Goal: Transaction & Acquisition: Purchase product/service

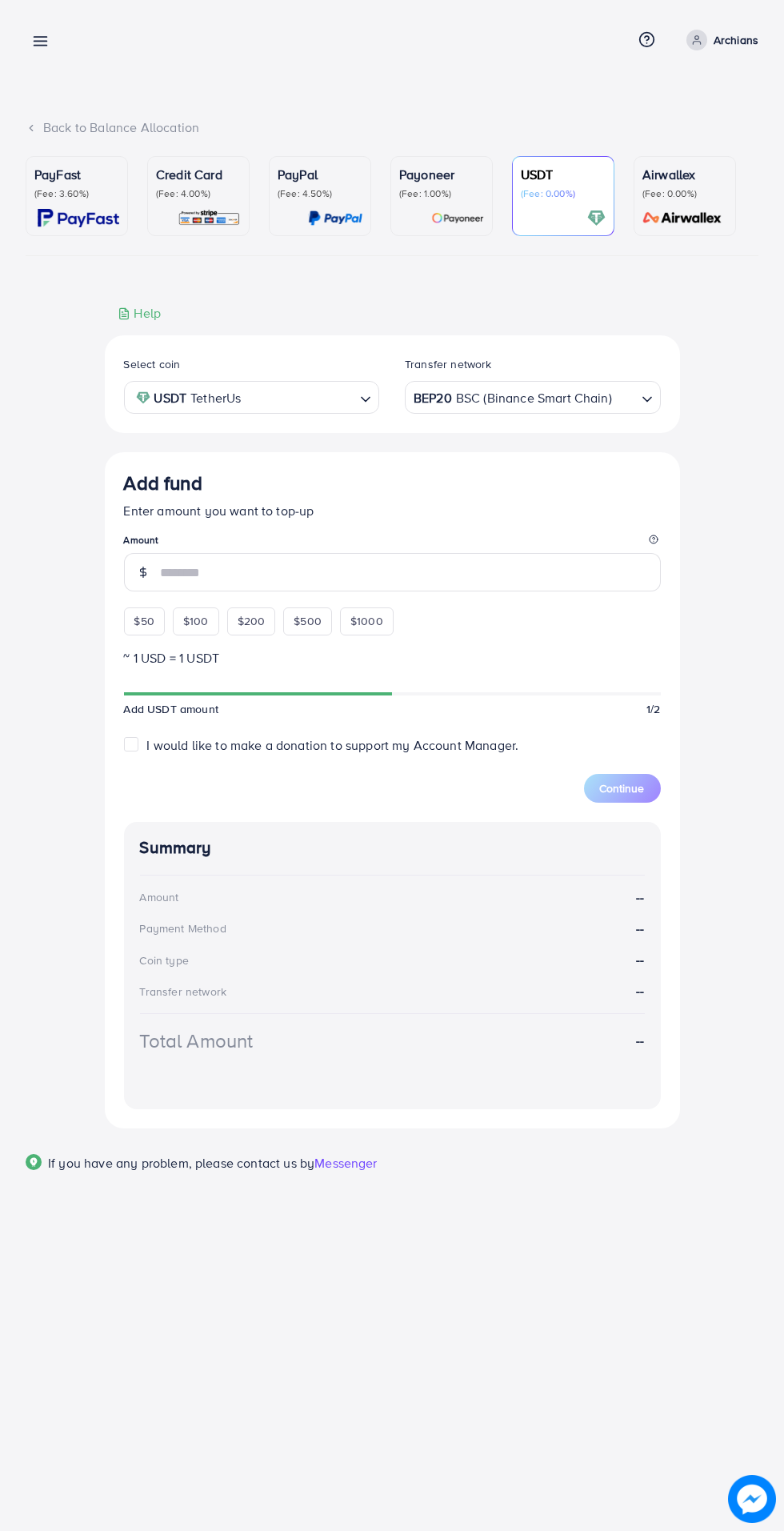
click at [718, 38] on p "Archians" at bounding box center [736, 40] width 45 height 19
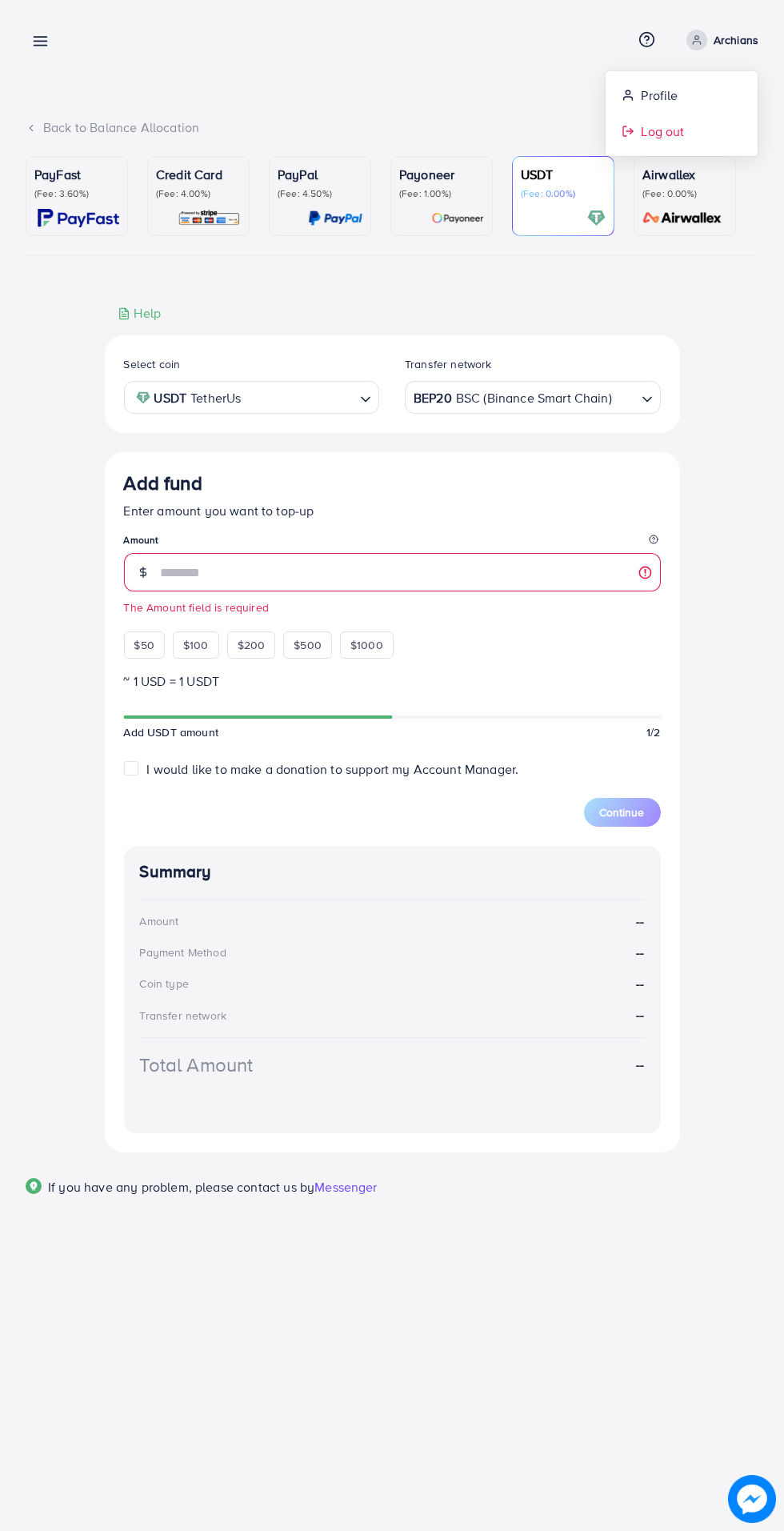
click at [679, 130] on span "Log out" at bounding box center [662, 131] width 43 height 19
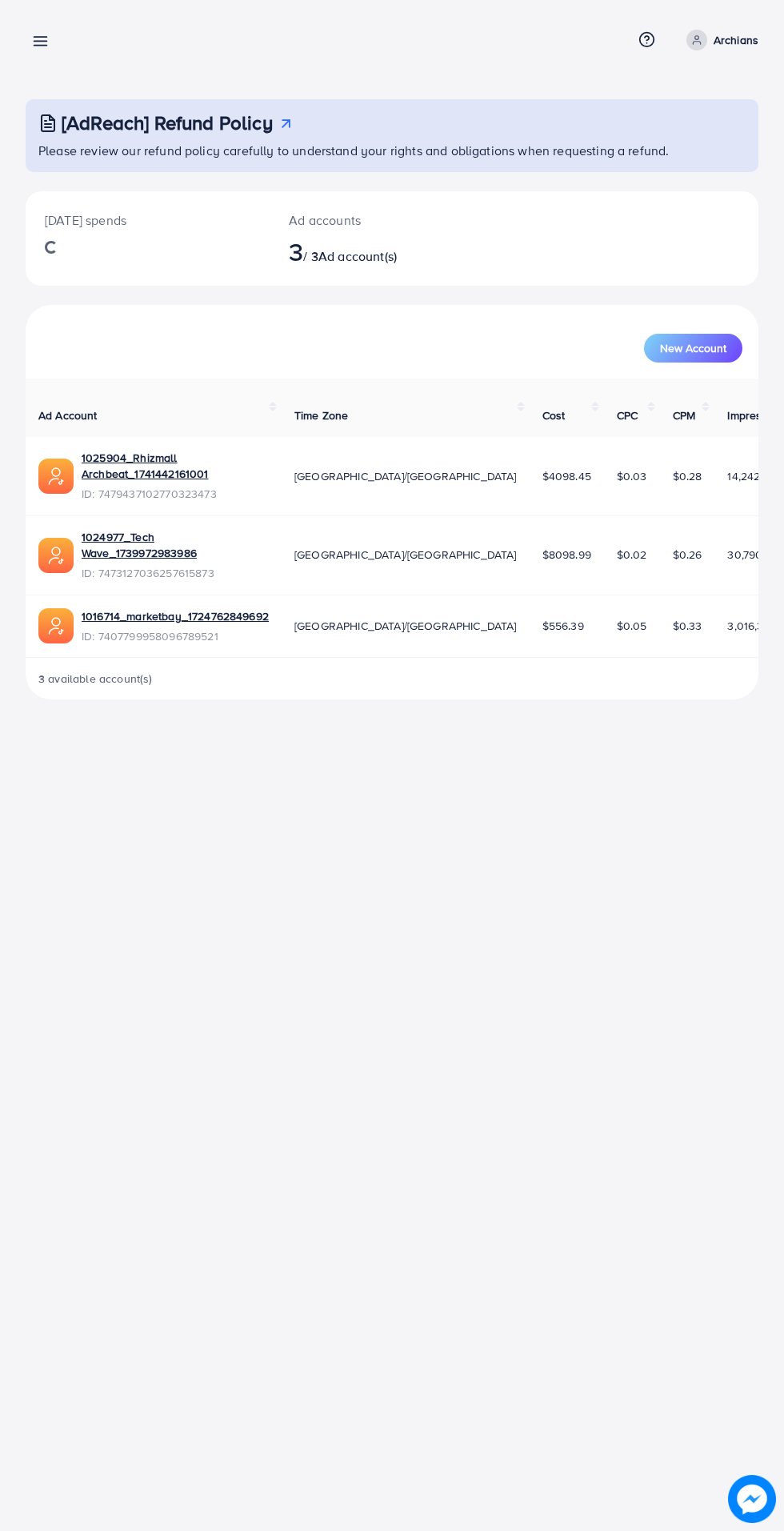
click at [40, 38] on line at bounding box center [41, 38] width 13 height 0
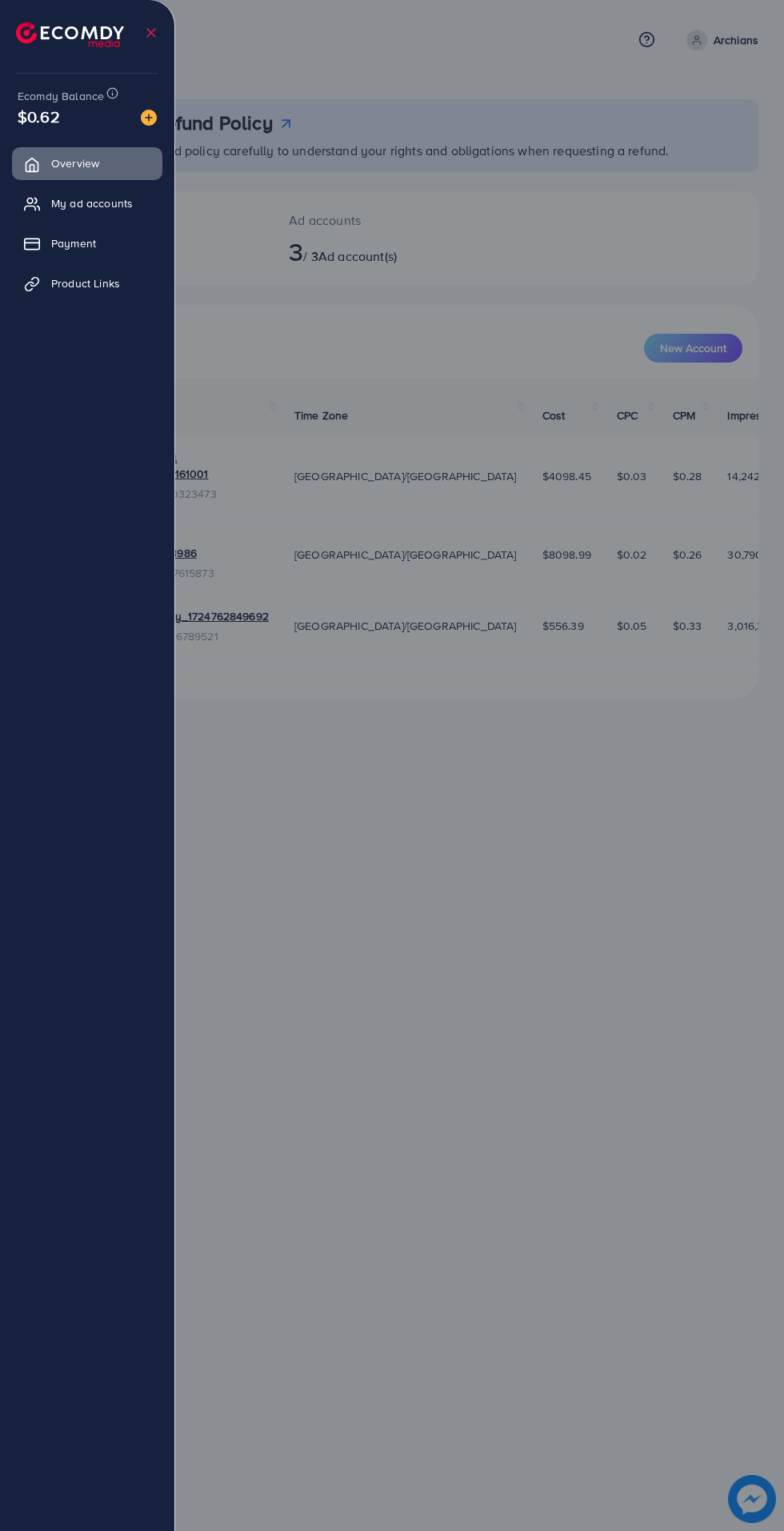
click at [74, 203] on span "My ad accounts" at bounding box center [92, 203] width 81 height 16
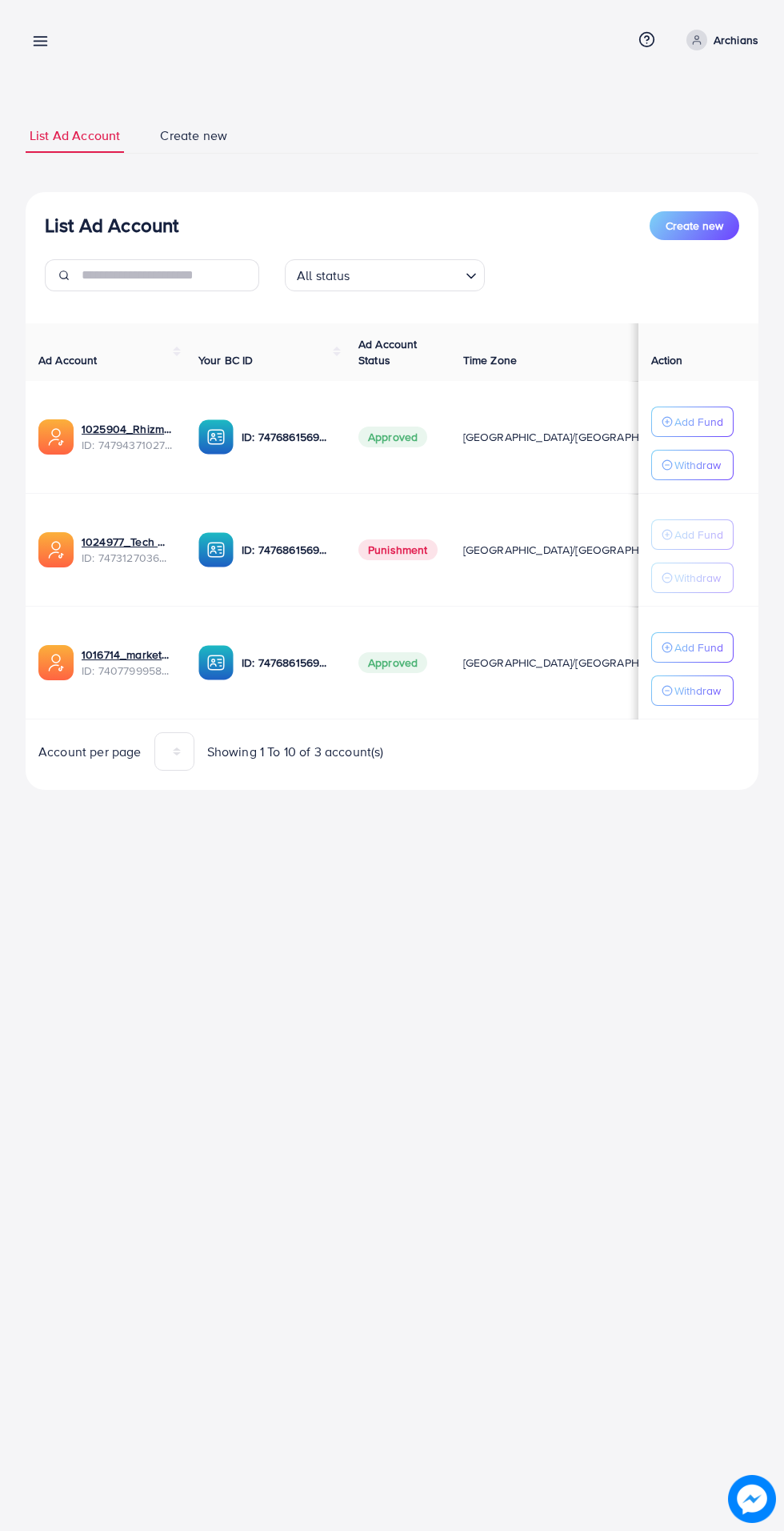
click at [42, 42] on icon at bounding box center [40, 41] width 17 height 17
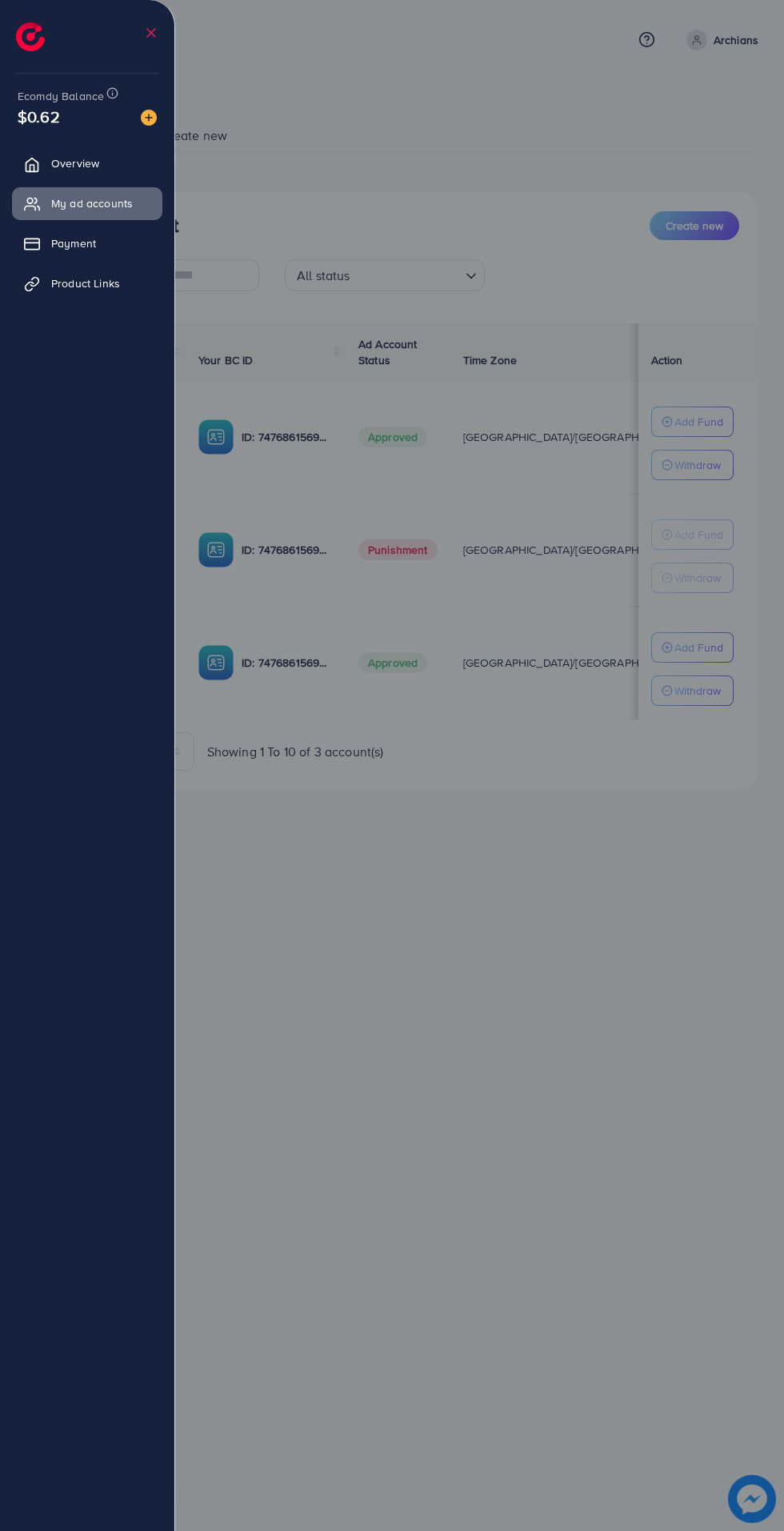
click at [73, 243] on span "Payment" at bounding box center [74, 244] width 45 height 16
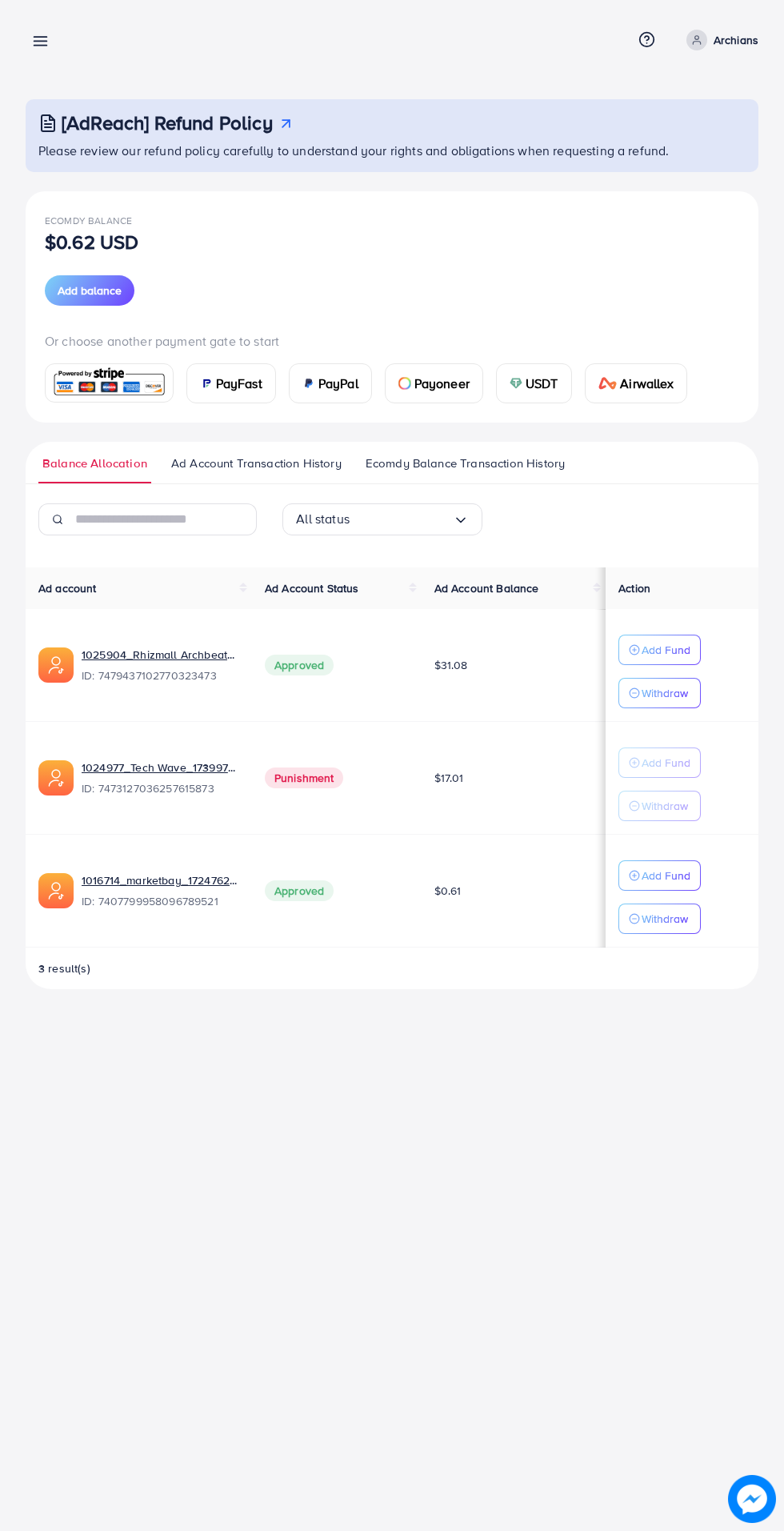
click at [534, 374] on span "USDT" at bounding box center [541, 383] width 32 height 19
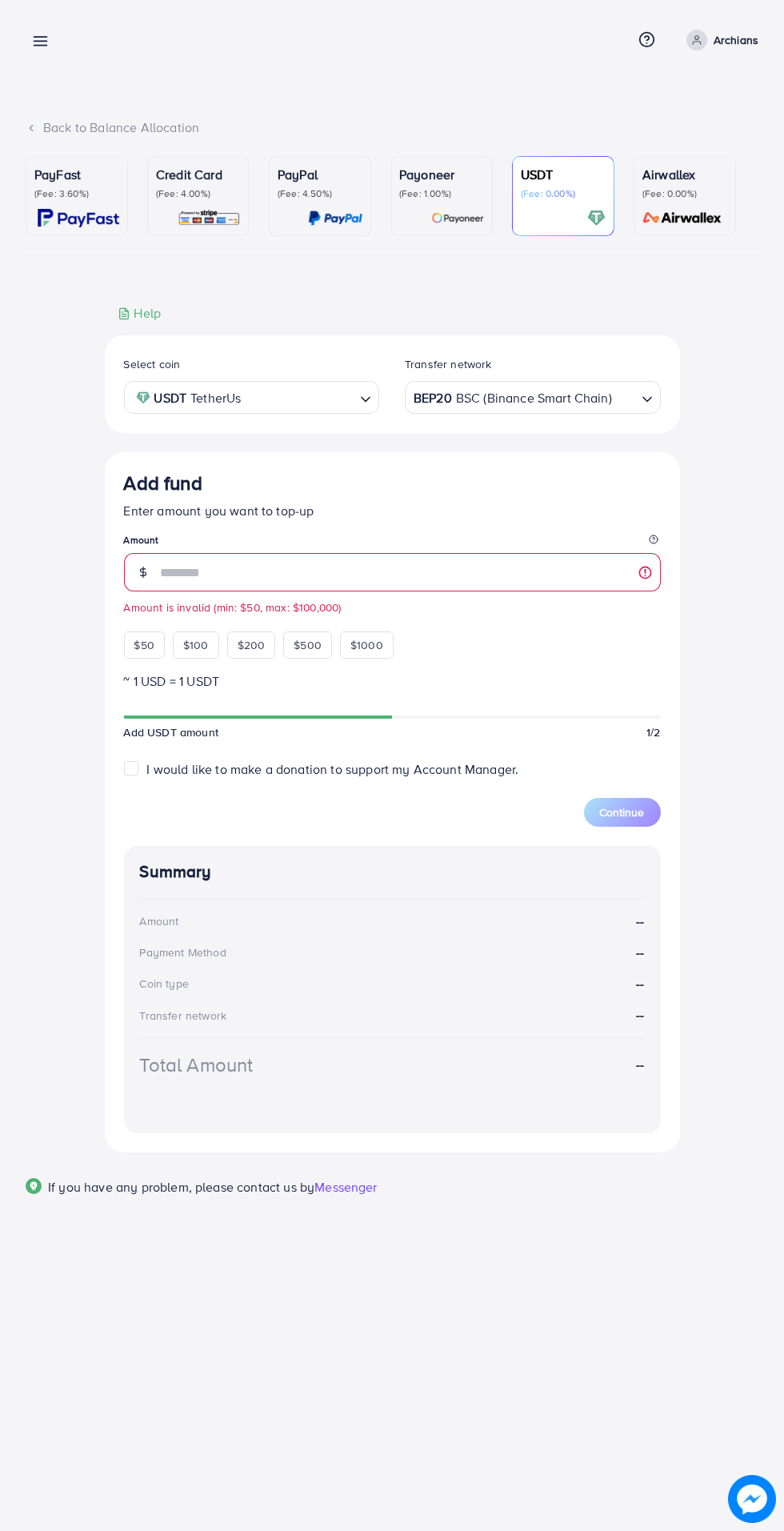
type input "***"
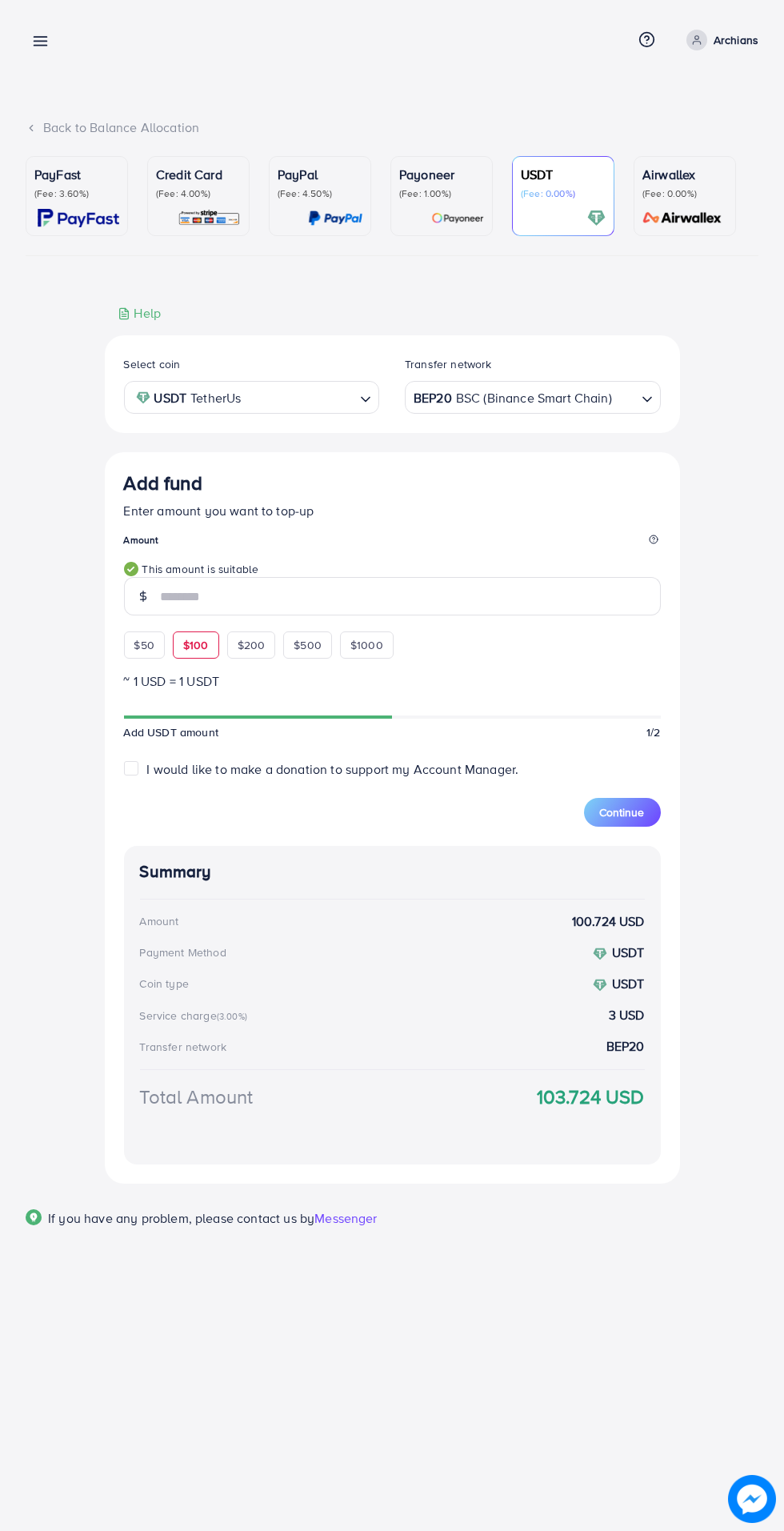
click at [617, 816] on span "Continue" at bounding box center [623, 812] width 45 height 16
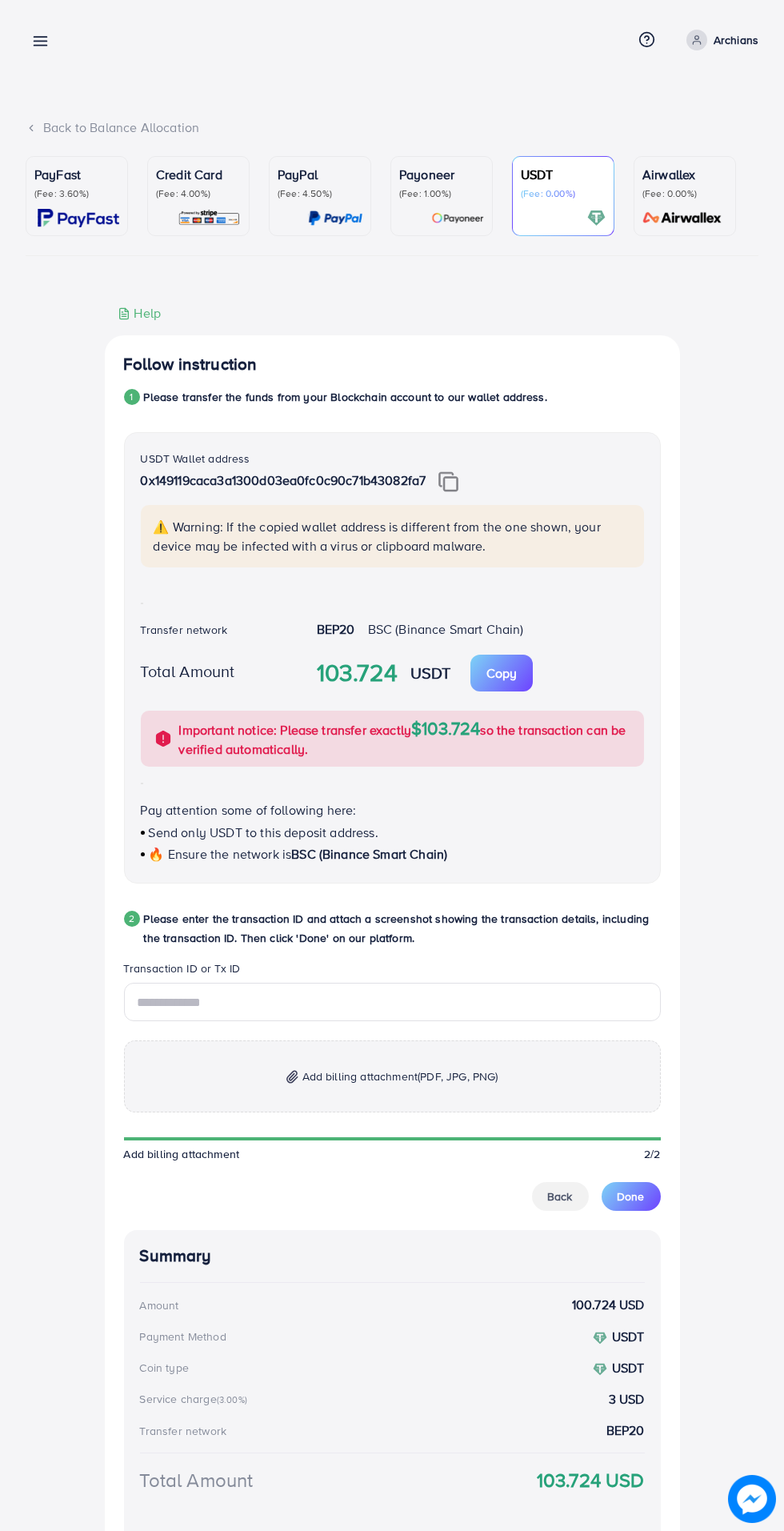
click at [445, 484] on img at bounding box center [448, 481] width 20 height 21
click at [180, 1013] on input "text" at bounding box center [392, 1001] width 537 height 39
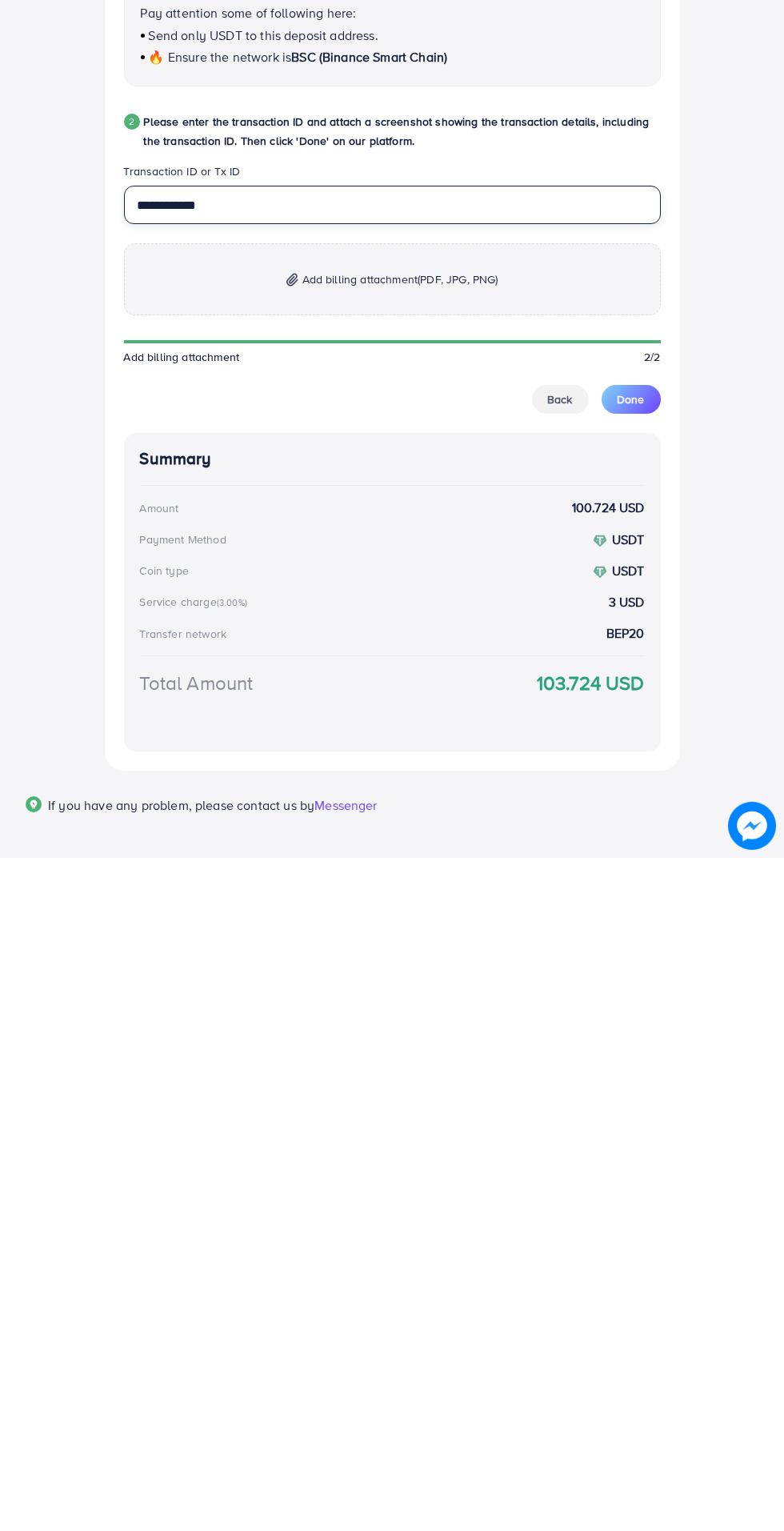
type input "**********"
click at [304, 930] on p "Add billing attachment (PDF, JPG, PNG)" at bounding box center [392, 952] width 537 height 72
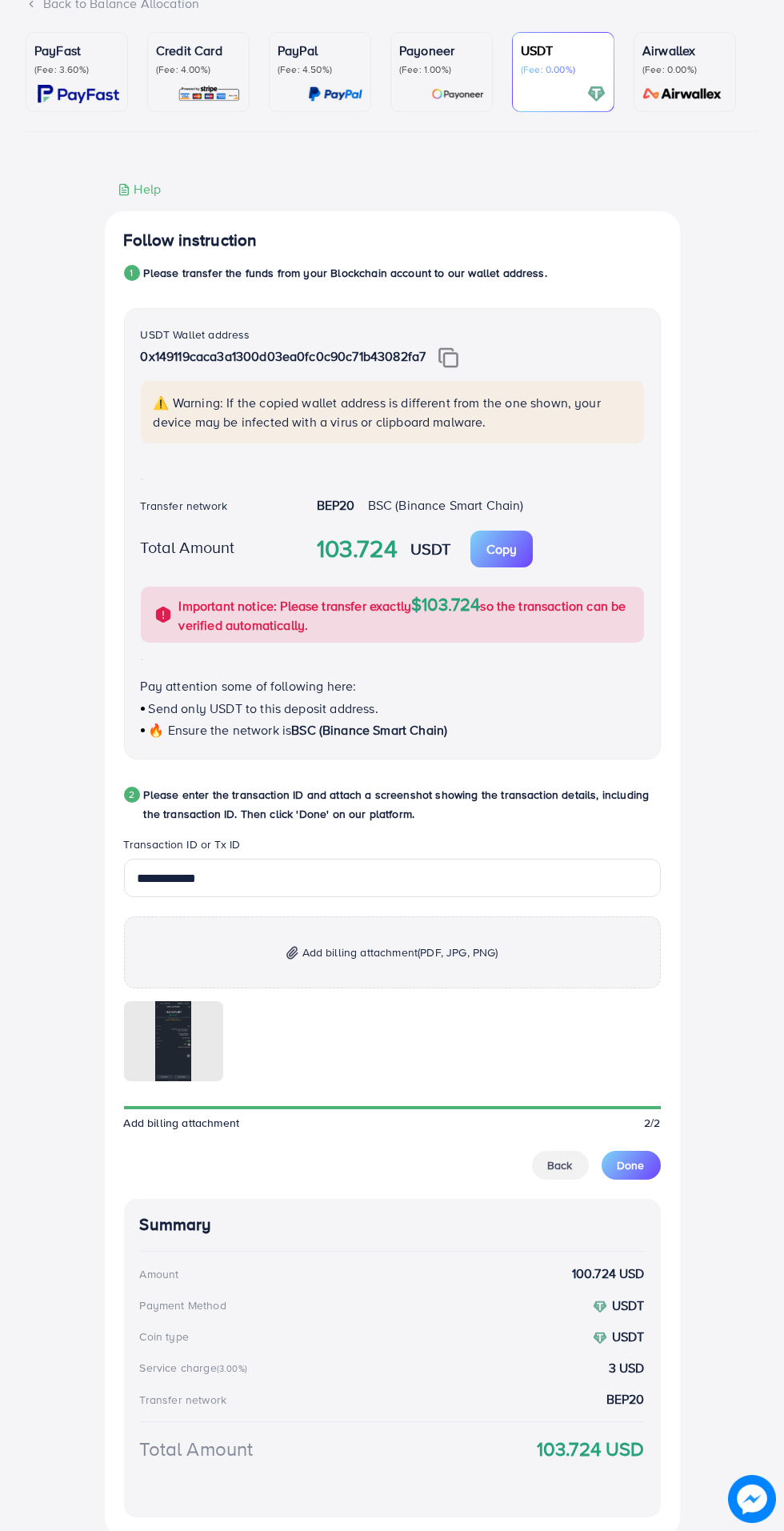
click at [647, 1159] on button "Done" at bounding box center [632, 1165] width 60 height 29
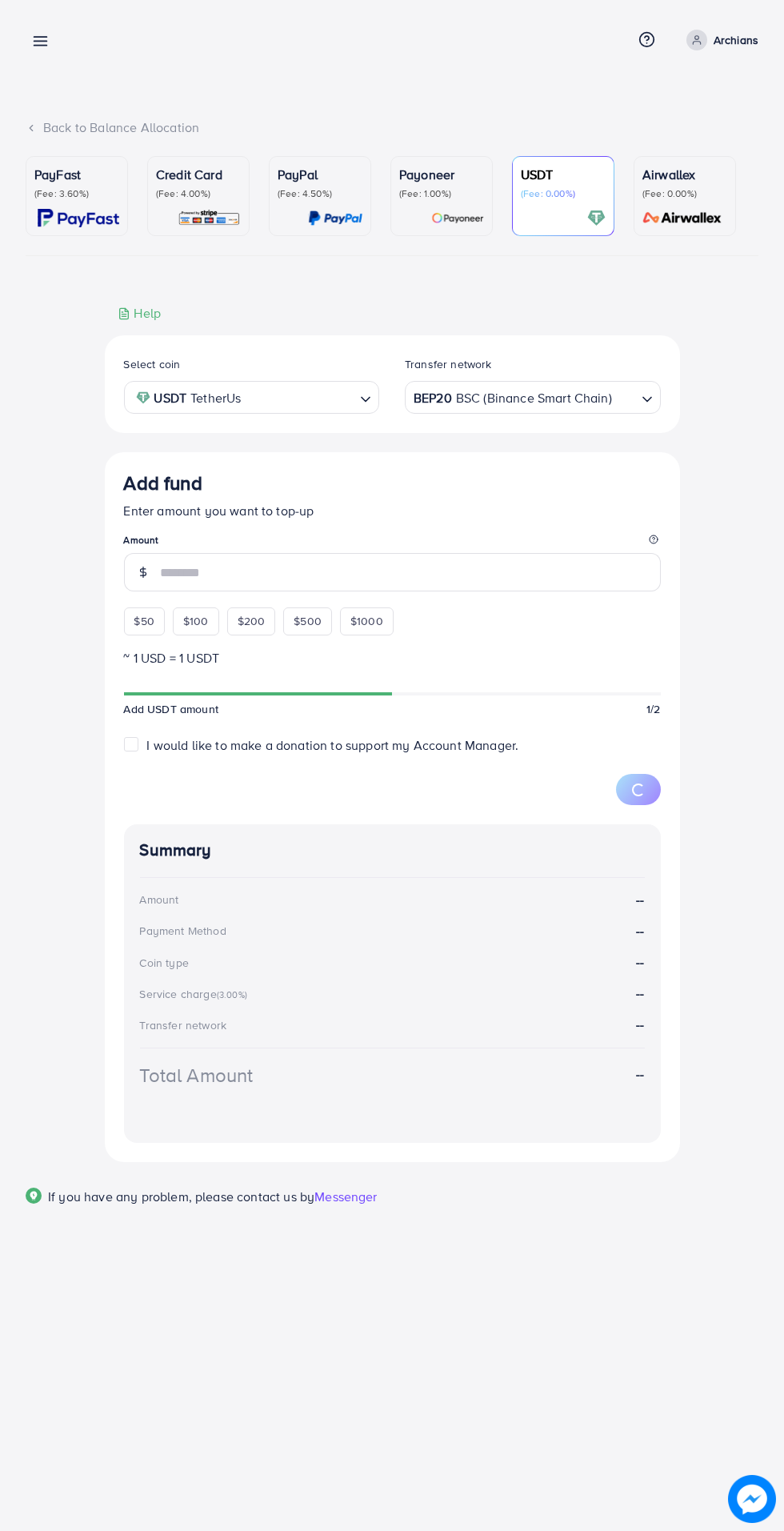
scroll to position [0, 0]
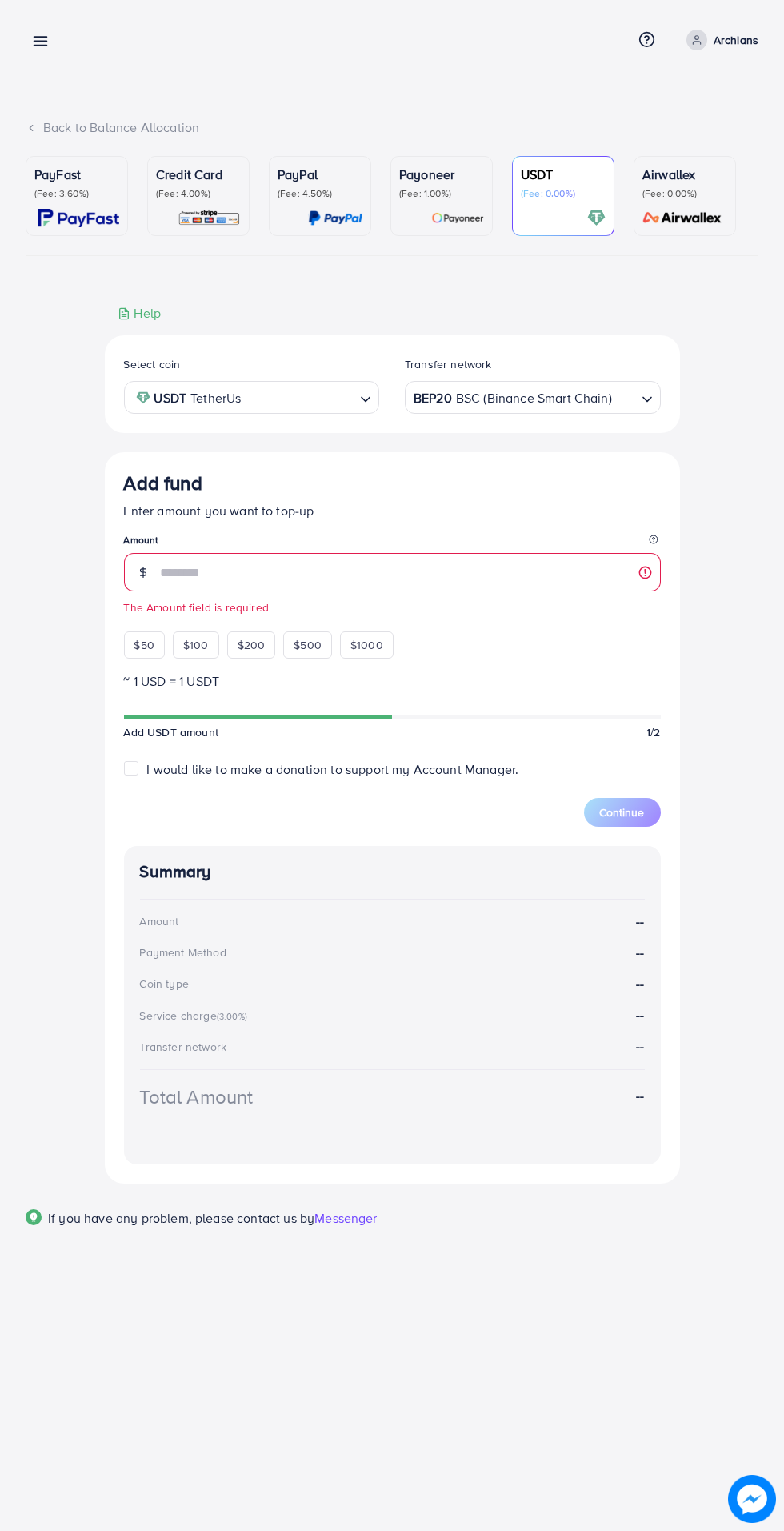
click at [31, 39] on link at bounding box center [37, 41] width 23 height 20
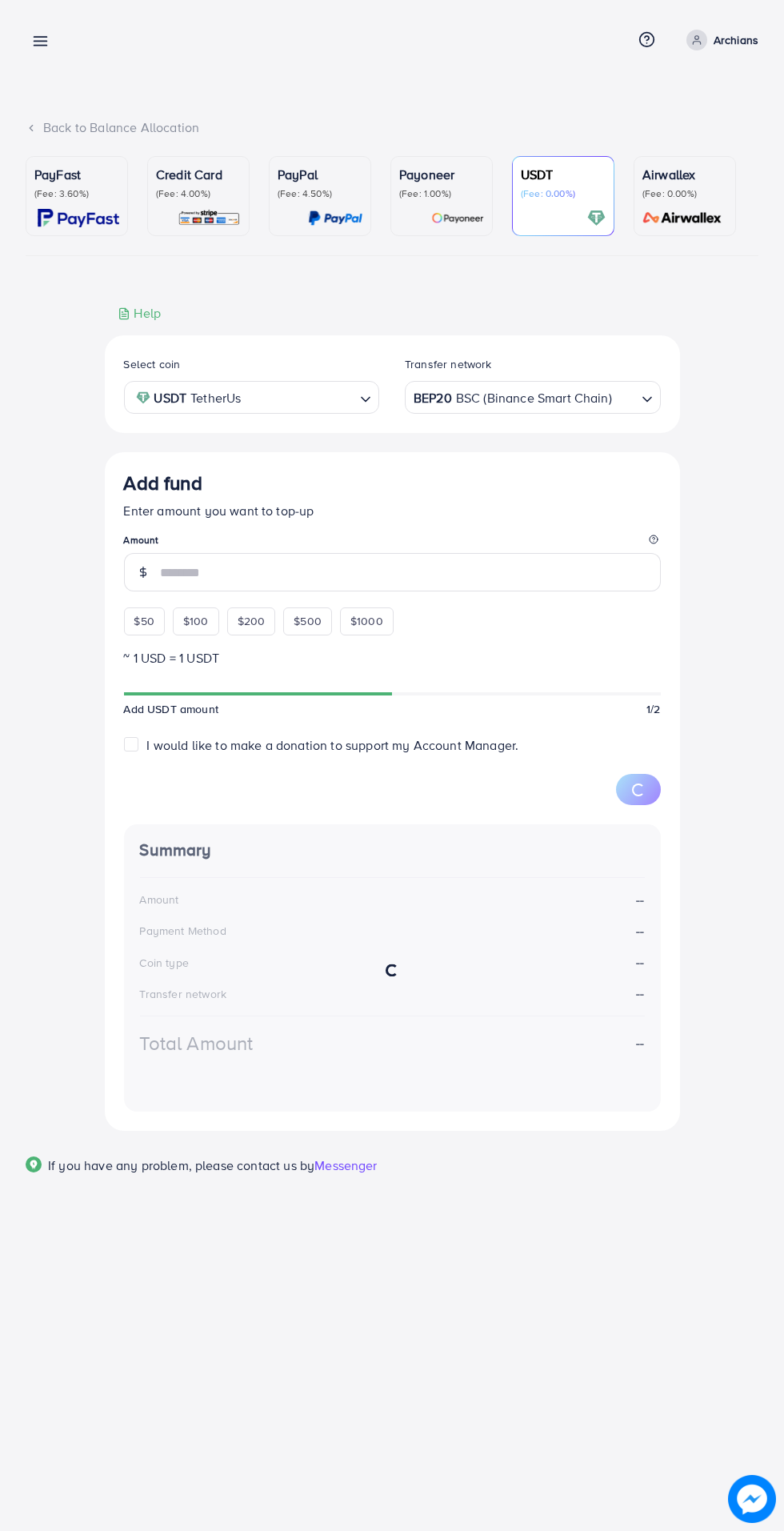
click at [40, 38] on line at bounding box center [41, 38] width 13 height 0
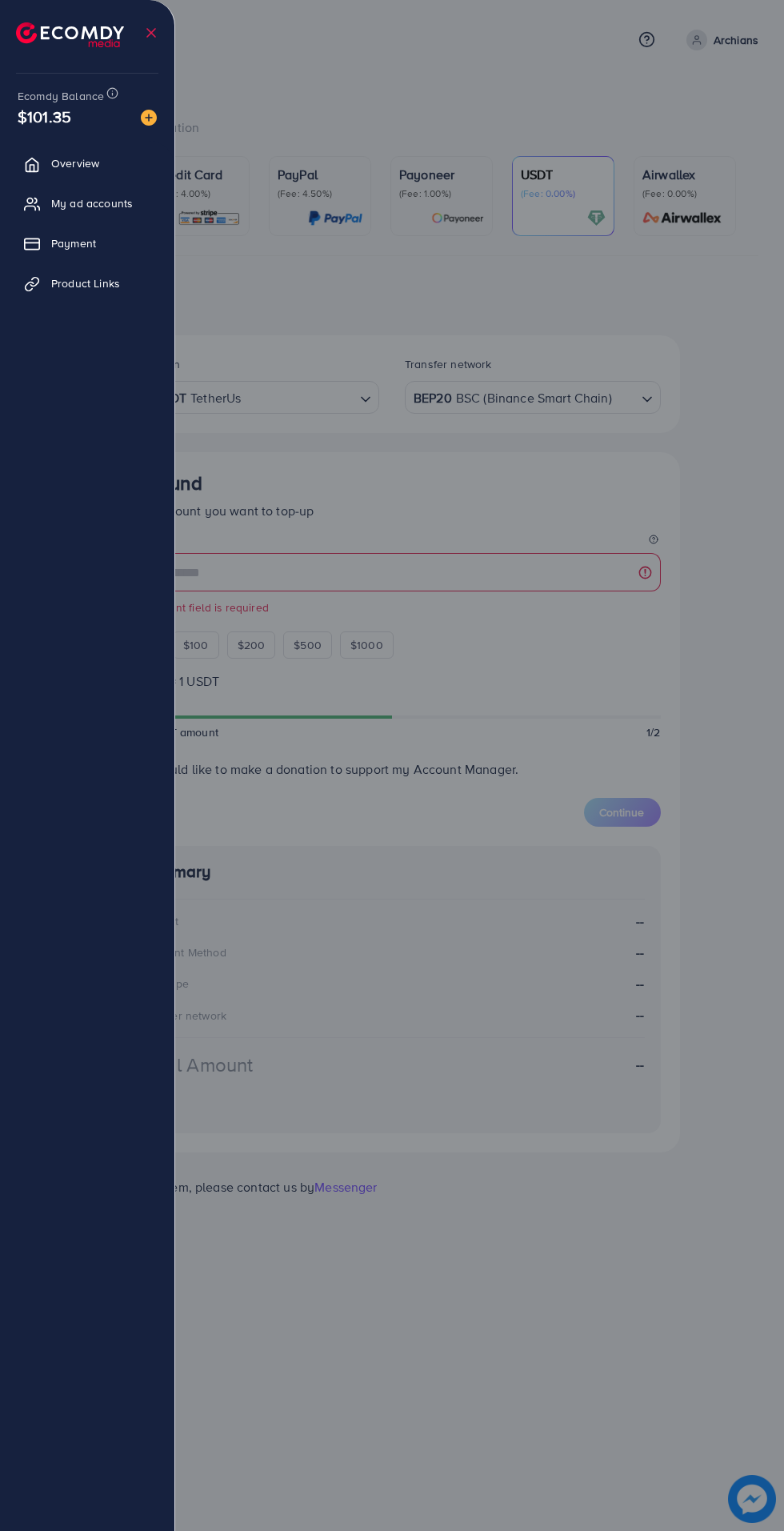
click at [360, 76] on div at bounding box center [392, 918] width 784 height 1837
